Goal: Information Seeking & Learning: Learn about a topic

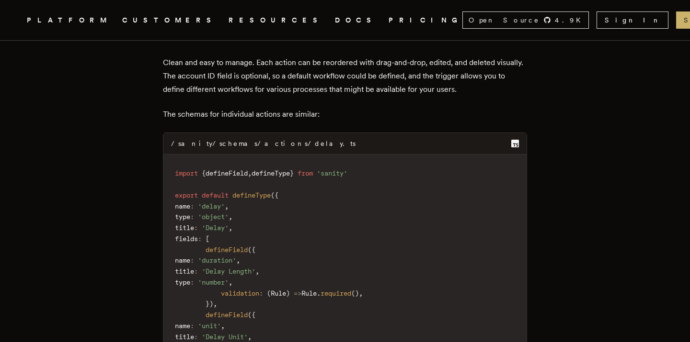
scroll to position [2585, 0]
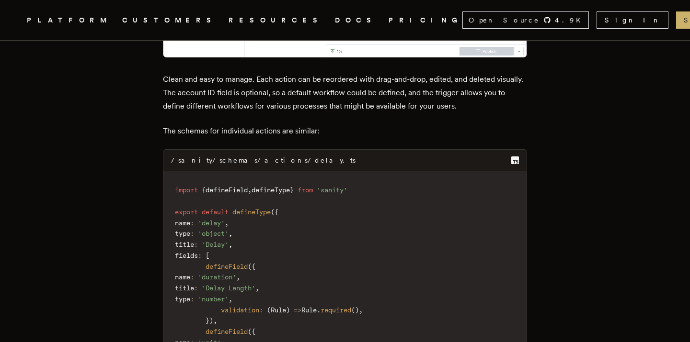
click at [339, 186] on span "'sanity'" at bounding box center [332, 190] width 31 height 8
copy span "sanity"
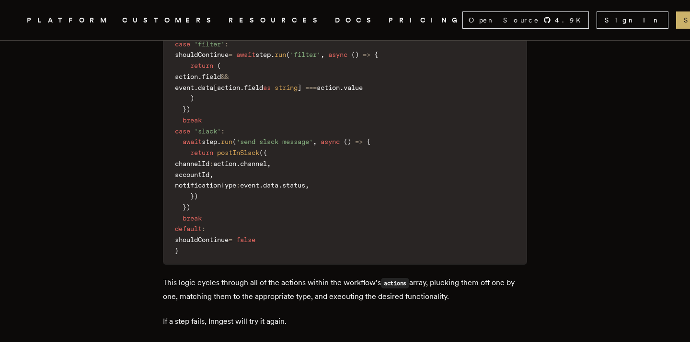
scroll to position [4491, 0]
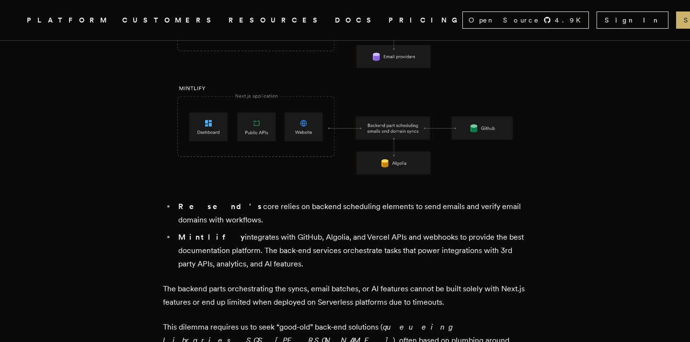
scroll to position [636, 0]
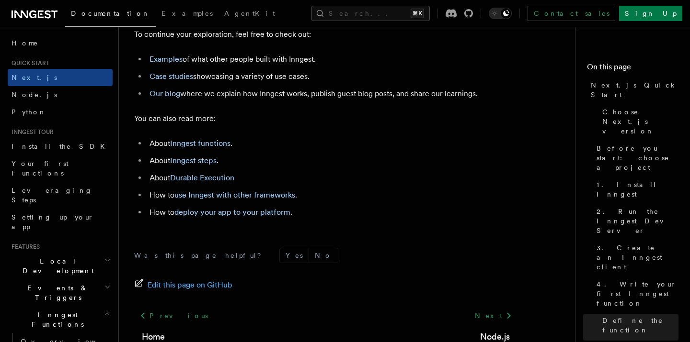
scroll to position [6044, 0]
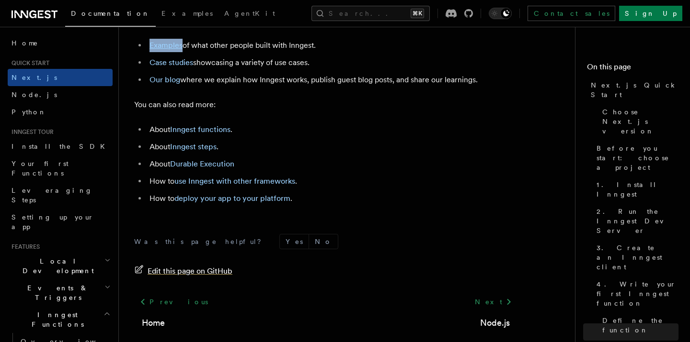
click at [201, 278] on span "Edit this page on GitHub" at bounding box center [190, 271] width 85 height 13
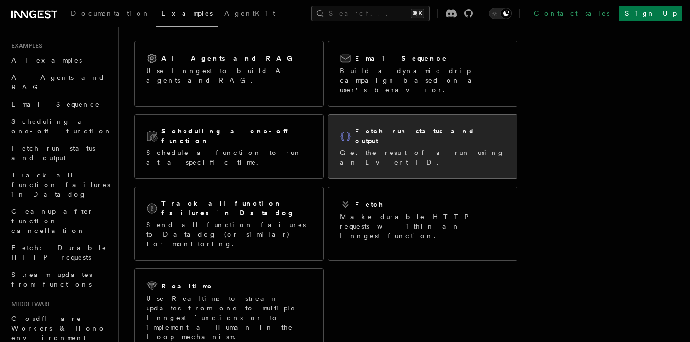
scroll to position [70, 0]
